Goal: Transaction & Acquisition: Purchase product/service

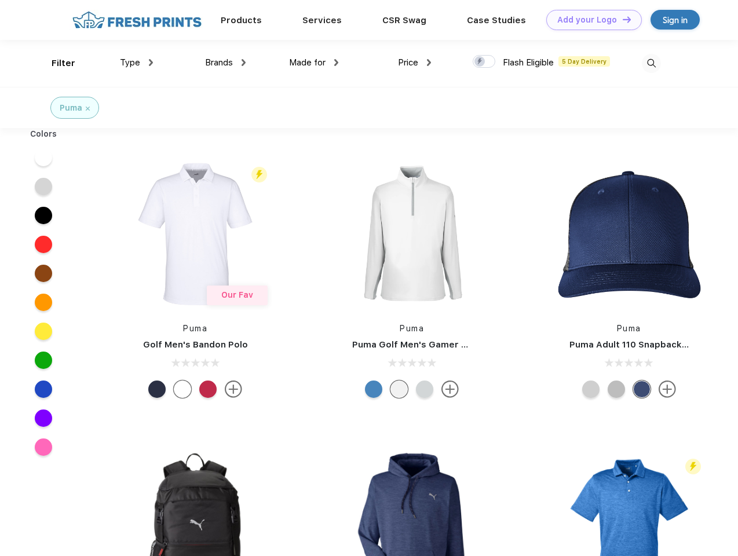
click at [590, 20] on link "Add your Logo Design Tool" at bounding box center [594, 20] width 96 height 20
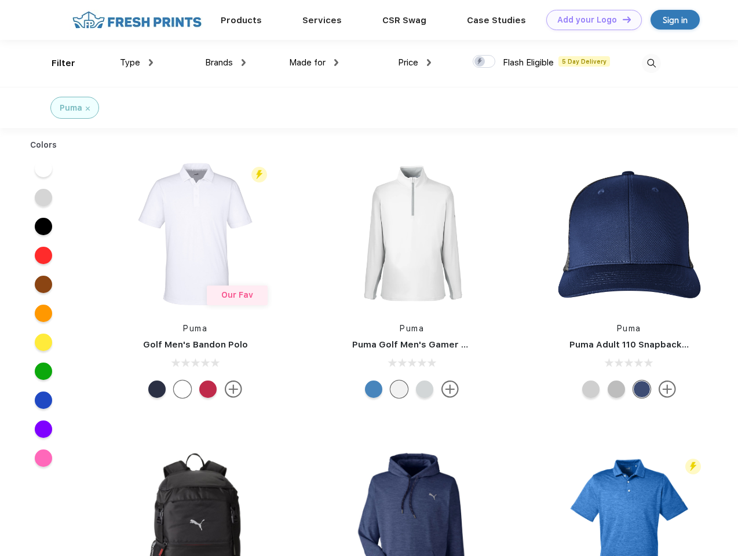
click at [0, 0] on div "Design Tool" at bounding box center [0, 0] width 0 height 0
click at [622, 19] on link "Add your Logo Design Tool" at bounding box center [594, 20] width 96 height 20
click at [56, 63] on div "Filter" at bounding box center [64, 63] width 24 height 13
click at [137, 63] on span "Type" at bounding box center [130, 62] width 20 height 10
click at [225, 63] on span "Brands" at bounding box center [219, 62] width 28 height 10
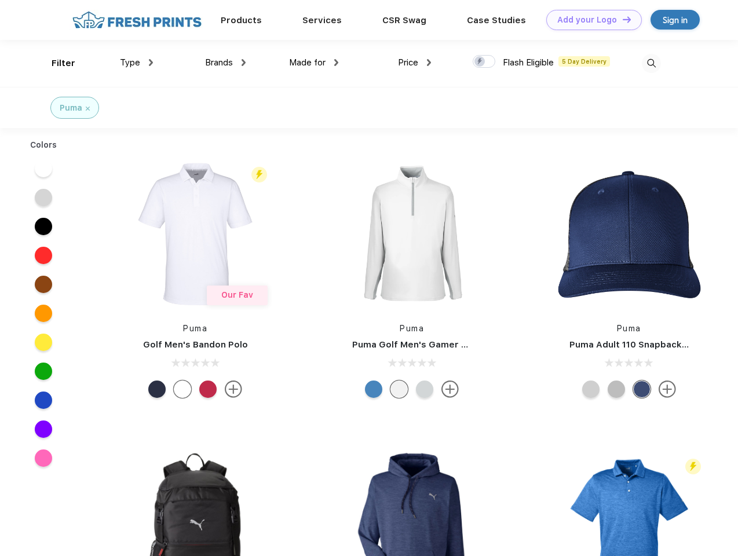
click at [314, 63] on span "Made for" at bounding box center [307, 62] width 37 height 10
click at [415, 63] on span "Price" at bounding box center [408, 62] width 20 height 10
click at [484, 62] on div at bounding box center [484, 61] width 23 height 13
click at [480, 62] on input "checkbox" at bounding box center [477, 58] width 8 height 8
click at [651, 63] on img at bounding box center [651, 63] width 19 height 19
